Goal: Information Seeking & Learning: Compare options

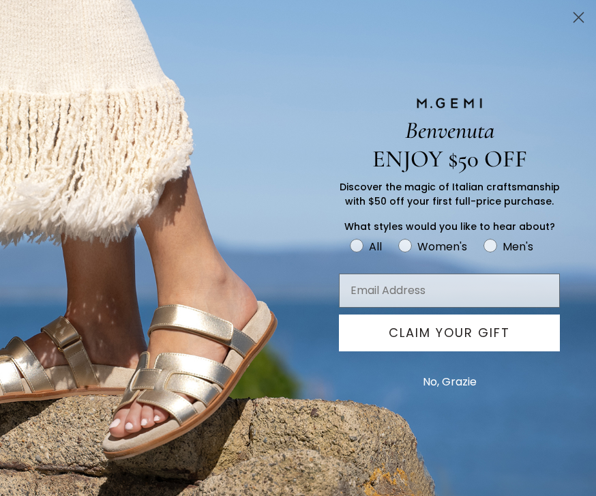
click at [570, 35] on div "Benvenuta ENJOY $50 OFF Discover the magic of Italian craftsmanship with $50 of…" at bounding box center [298, 248] width 596 height 496
click at [577, 23] on circle "Close dialog" at bounding box center [579, 17] width 23 height 23
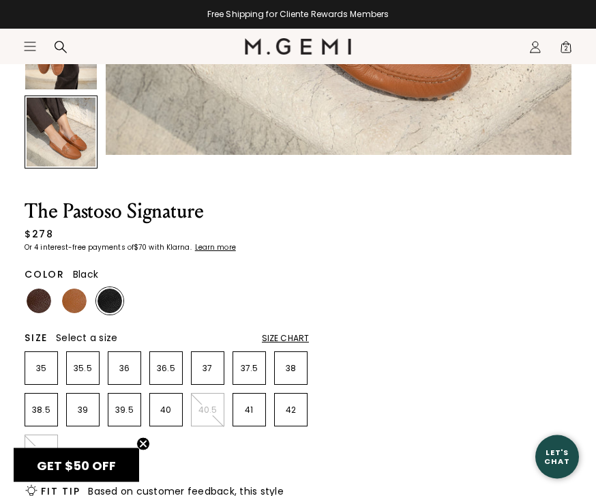
scroll to position [441, 0]
click at [38, 297] on img at bounding box center [39, 301] width 25 height 25
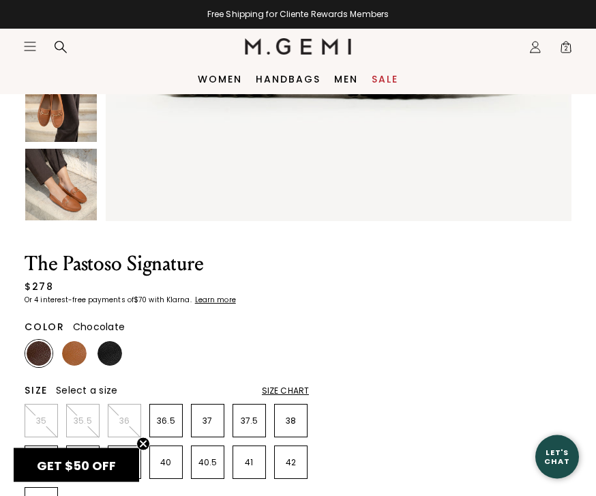
scroll to position [388, 0]
click at [76, 355] on img at bounding box center [74, 353] width 25 height 25
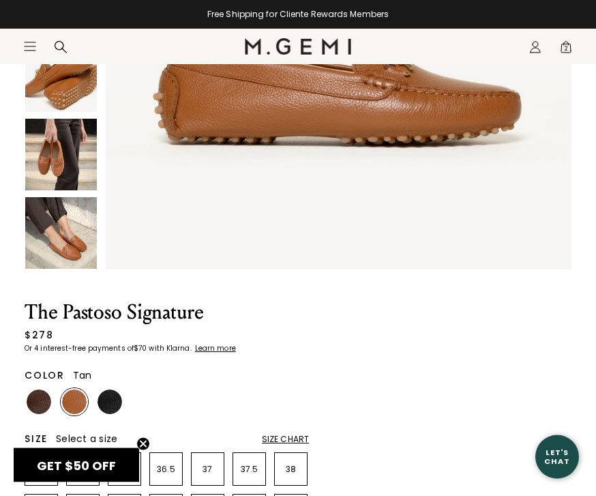
scroll to position [341, 0]
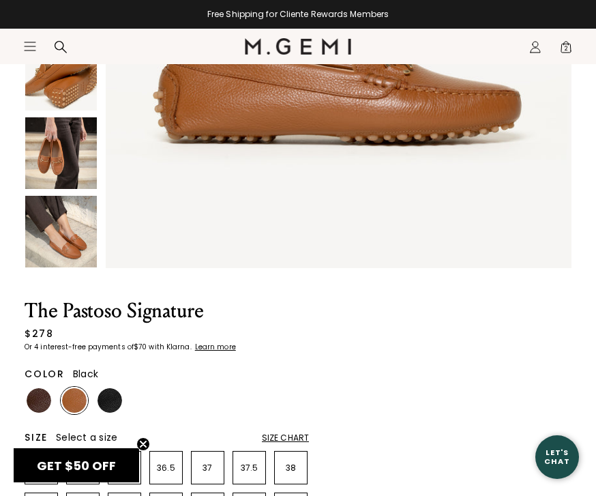
click at [113, 403] on img at bounding box center [110, 400] width 25 height 25
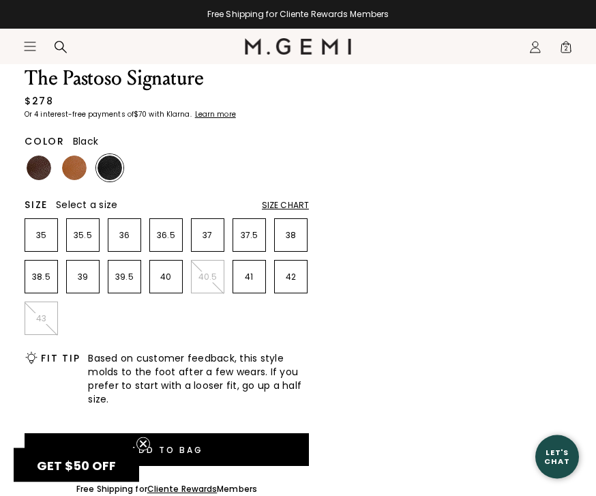
scroll to position [574, 0]
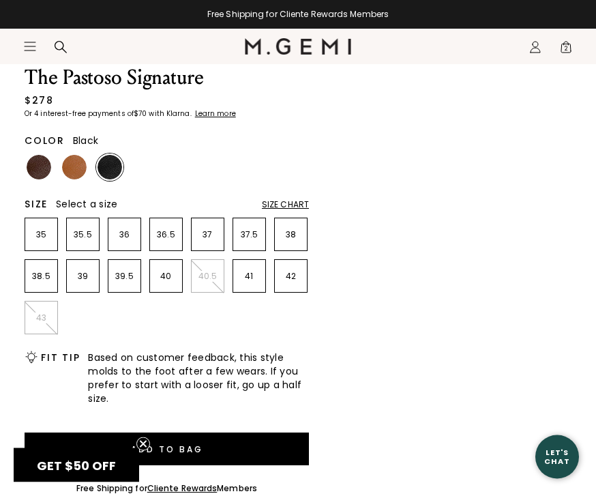
click at [342, 252] on div "NEW The Pastoso Signature $278 Or 4 interest-free payments of $70 with Klarna L…" at bounding box center [298, 231] width 547 height 1324
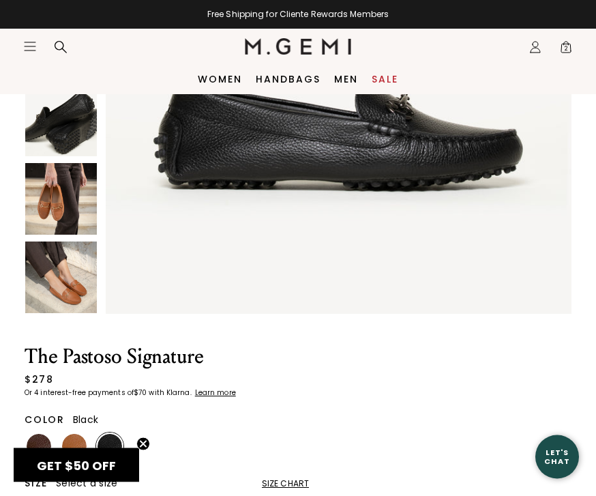
scroll to position [295, 0]
click at [80, 443] on img at bounding box center [74, 446] width 25 height 25
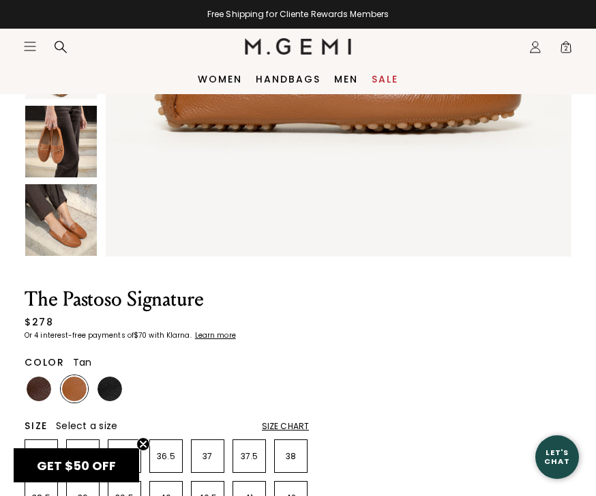
scroll to position [351, 0]
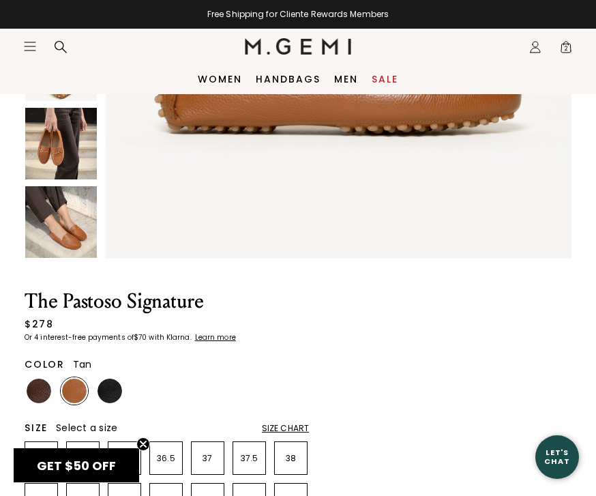
click at [43, 390] on img at bounding box center [39, 391] width 25 height 25
